Goal: Transaction & Acquisition: Purchase product/service

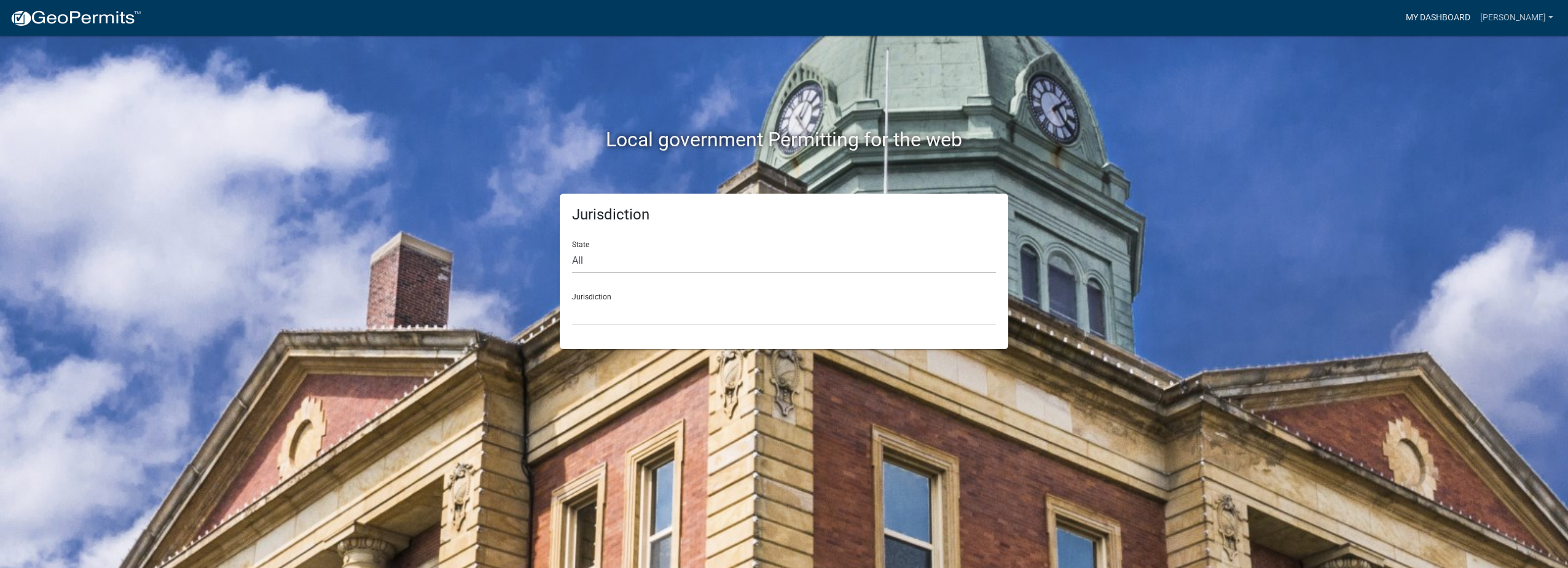
click at [1475, 14] on link "My Dashboard" at bounding box center [1438, 18] width 74 height 23
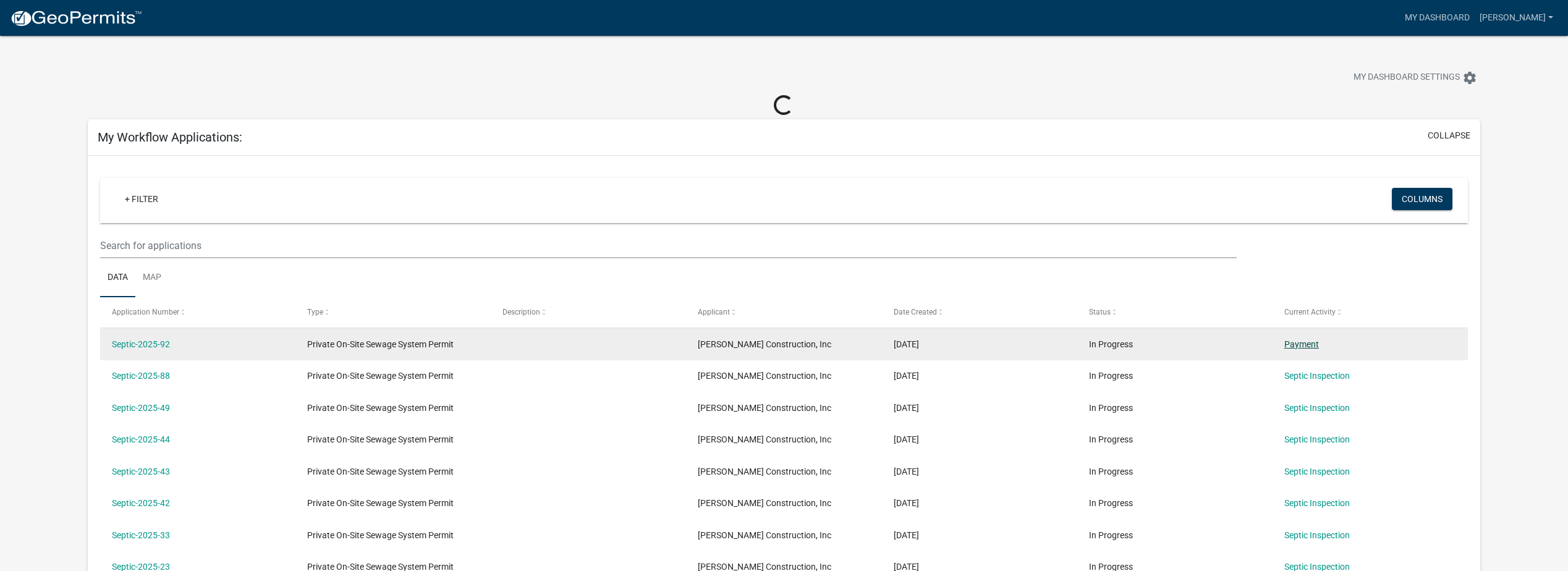
click at [1293, 342] on link "Payment" at bounding box center [1301, 344] width 35 height 10
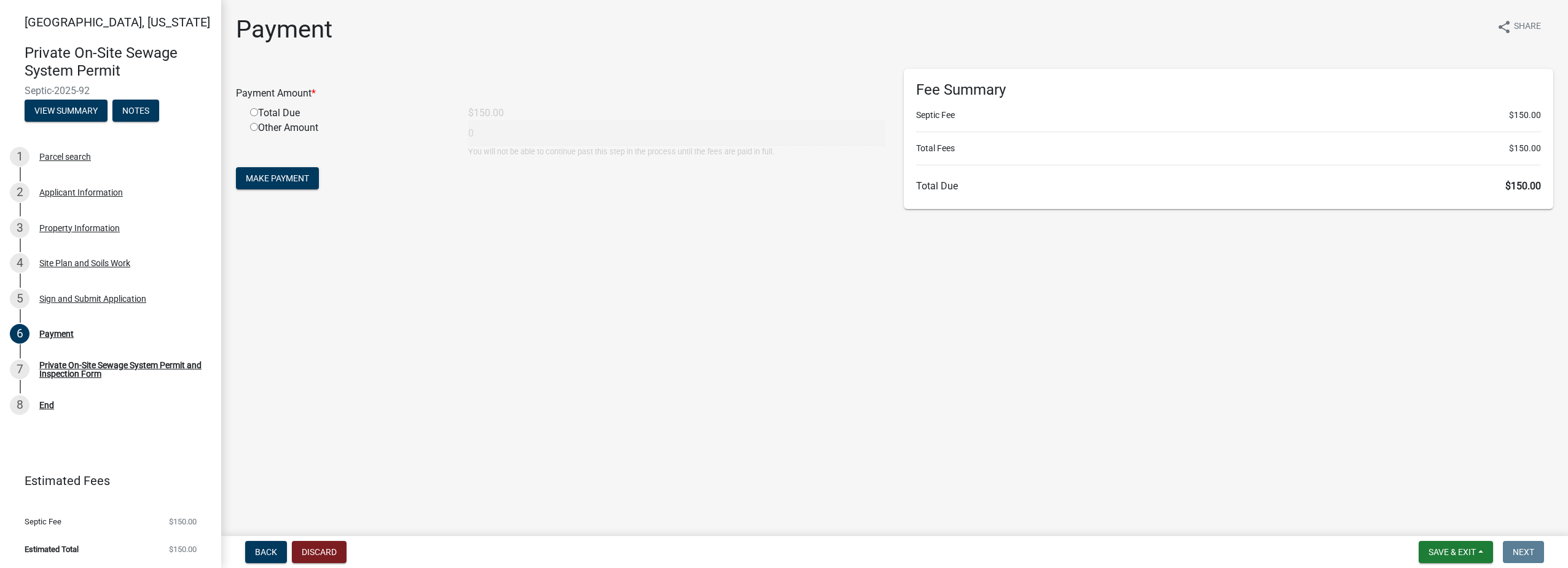
click at [252, 110] on input "radio" at bounding box center [253, 112] width 8 height 8
radio input "true"
type input "150"
click at [287, 182] on span "Make Payment" at bounding box center [277, 179] width 63 height 10
